Goal: Transaction & Acquisition: Book appointment/travel/reservation

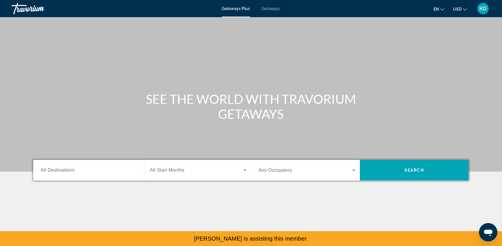
click at [179, 36] on div "Main content" at bounding box center [251, 86] width 502 height 172
click at [86, 168] on input "Destination All Destinations" at bounding box center [89, 170] width 97 height 7
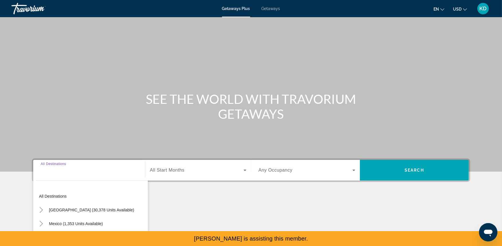
scroll to position [63, 0]
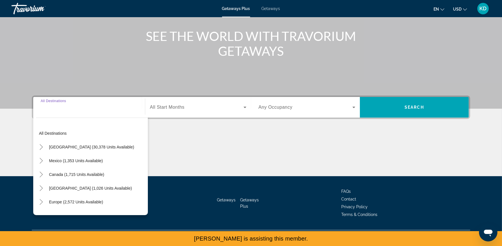
drag, startPoint x: 71, startPoint y: 109, endPoint x: 480, endPoint y: 10, distance: 421.2
click at [480, 10] on span "KD" at bounding box center [482, 9] width 7 height 6
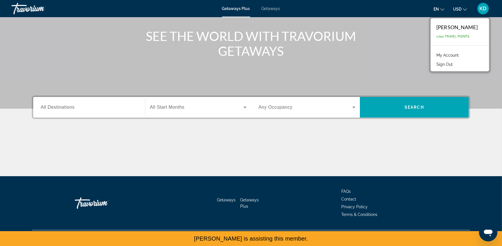
click at [444, 55] on link "My Account" at bounding box center [447, 55] width 28 height 7
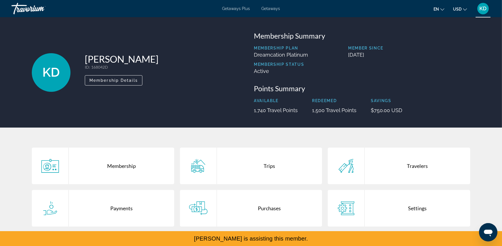
click at [269, 187] on li "Trips" at bounding box center [251, 169] width 148 height 42
click at [269, 196] on div "Purchases" at bounding box center [269, 208] width 105 height 37
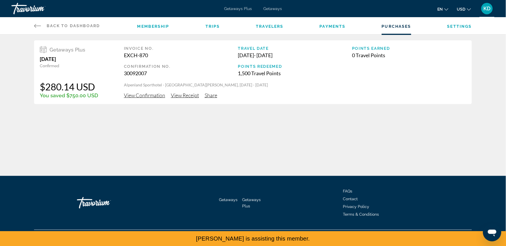
click at [135, 96] on span "View Confirmation" at bounding box center [144, 95] width 41 height 6
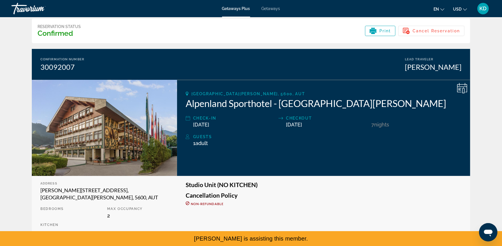
scroll to position [18, 0]
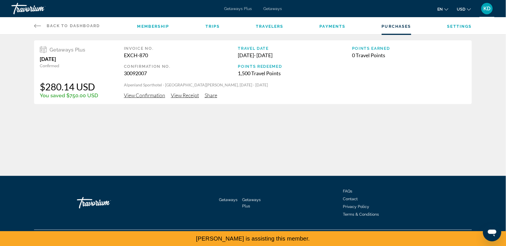
click at [26, 27] on div "Back to Dashboard Dashboard Membership Trips Travelers Payments Purchases Setti…" at bounding box center [253, 25] width 461 height 17
drag, startPoint x: 26, startPoint y: 27, endPoint x: 45, endPoint y: 27, distance: 19.2
click at [45, 27] on link "Back to Dashboard Dashboard" at bounding box center [67, 25] width 66 height 17
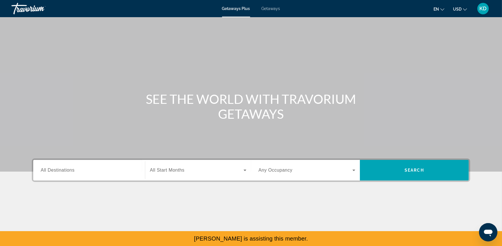
click at [21, 6] on div "Travorium" at bounding box center [39, 8] width 57 height 15
click at [95, 165] on div "Search widget" at bounding box center [89, 170] width 97 height 16
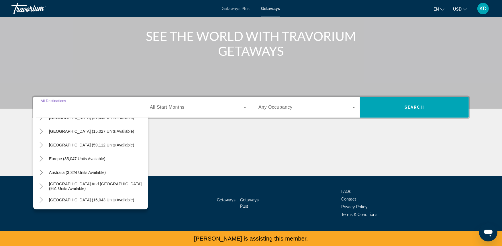
scroll to position [44, 0]
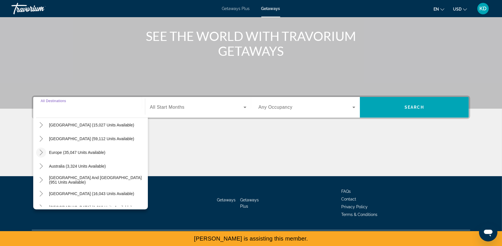
click at [42, 151] on icon "Toggle Europe (35,047 units available)" at bounding box center [41, 153] width 6 height 6
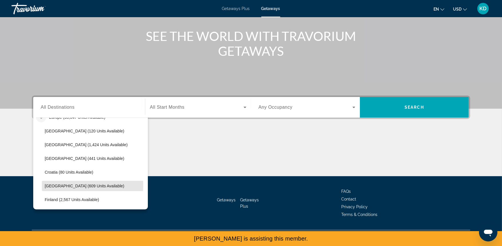
scroll to position [80, 0]
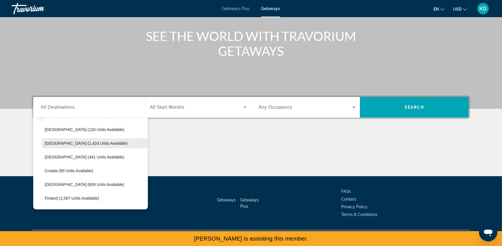
click at [83, 145] on span "[GEOGRAPHIC_DATA] (1,424 units available)" at bounding box center [86, 143] width 83 height 5
type input "**********"
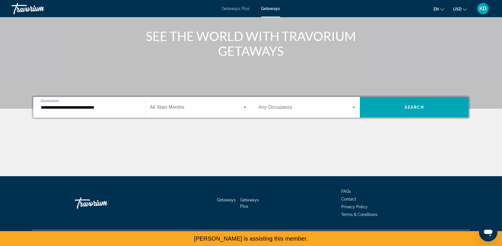
click at [240, 113] on div "Search widget" at bounding box center [198, 107] width 96 height 16
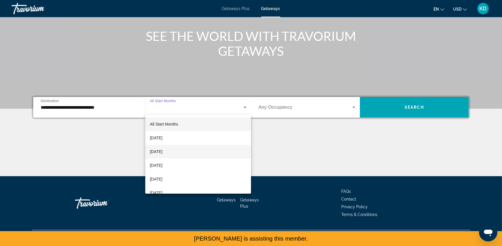
click at [199, 155] on mat-option "[DATE]" at bounding box center [198, 152] width 106 height 14
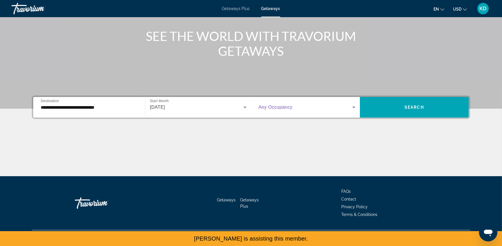
click at [347, 110] on span "Search widget" at bounding box center [305, 107] width 94 height 7
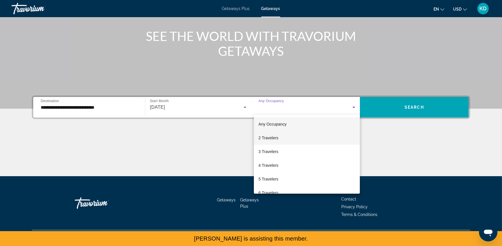
click at [325, 141] on mat-option "2 Travelers" at bounding box center [307, 138] width 106 height 14
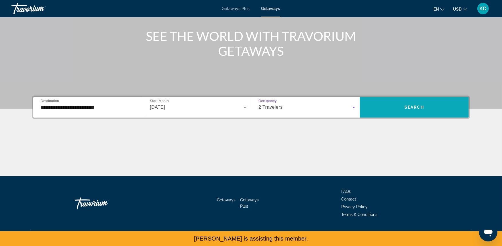
click at [365, 111] on span "Search widget" at bounding box center [414, 108] width 109 height 14
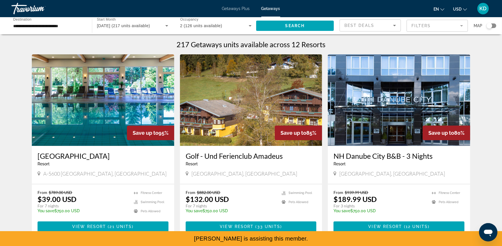
click at [426, 27] on mat-form-field "Filters" at bounding box center [436, 26] width 61 height 12
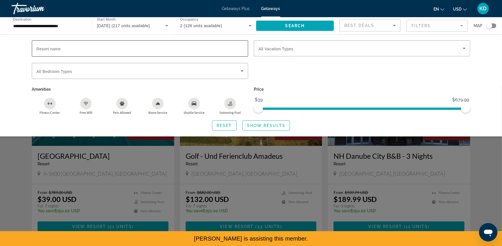
click at [98, 52] on div "Search widget" at bounding box center [139, 48] width 207 height 16
paste input "*********"
type input "*********"
click at [251, 126] on span "Show Results" at bounding box center [266, 125] width 38 height 5
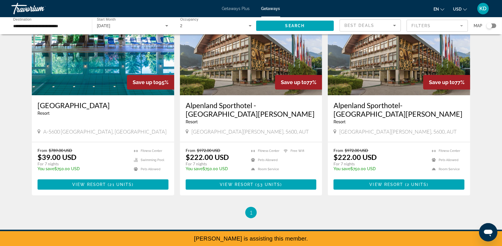
scroll to position [52, 0]
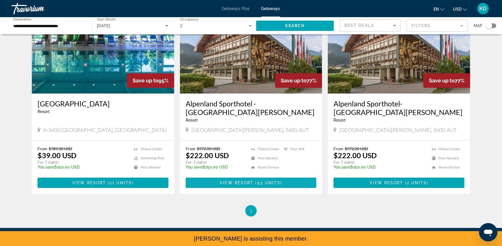
click at [278, 188] on span "Main content" at bounding box center [251, 183] width 131 height 14
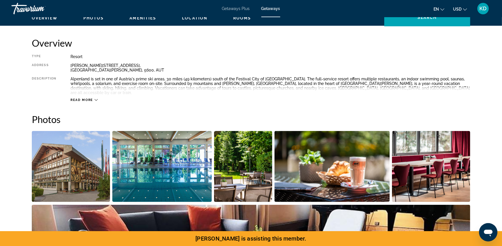
scroll to position [183, 0]
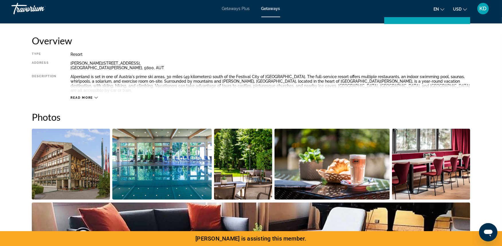
click at [84, 96] on span "Read more" at bounding box center [81, 98] width 23 height 4
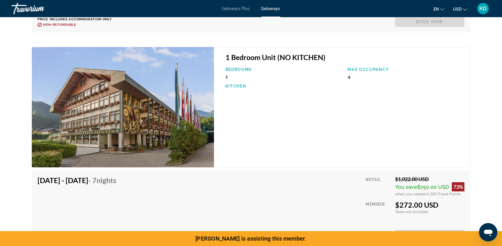
scroll to position [1728, 0]
